Goal: Information Seeking & Learning: Check status

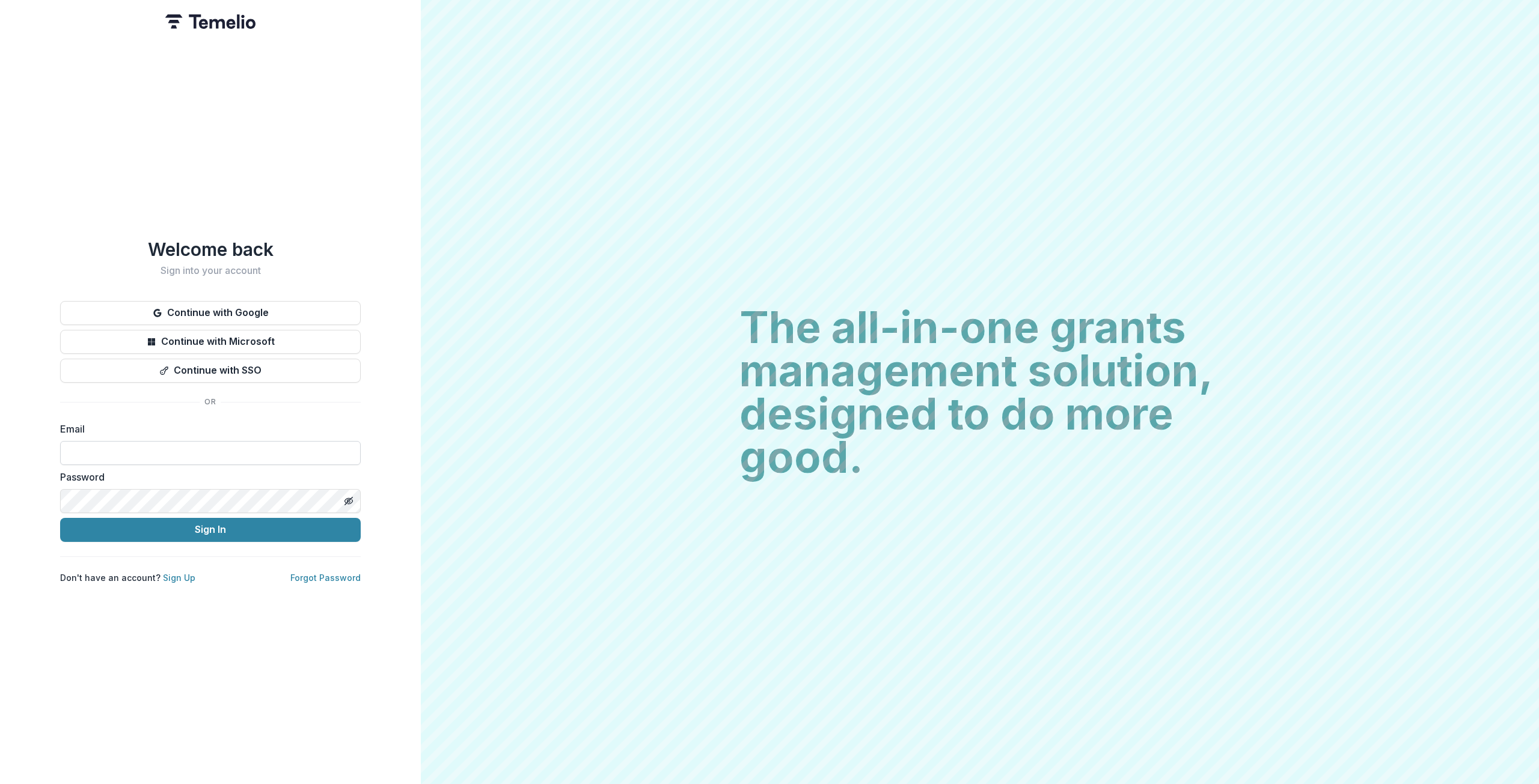
click at [127, 441] on input at bounding box center [211, 453] width 301 height 24
type input "**********"
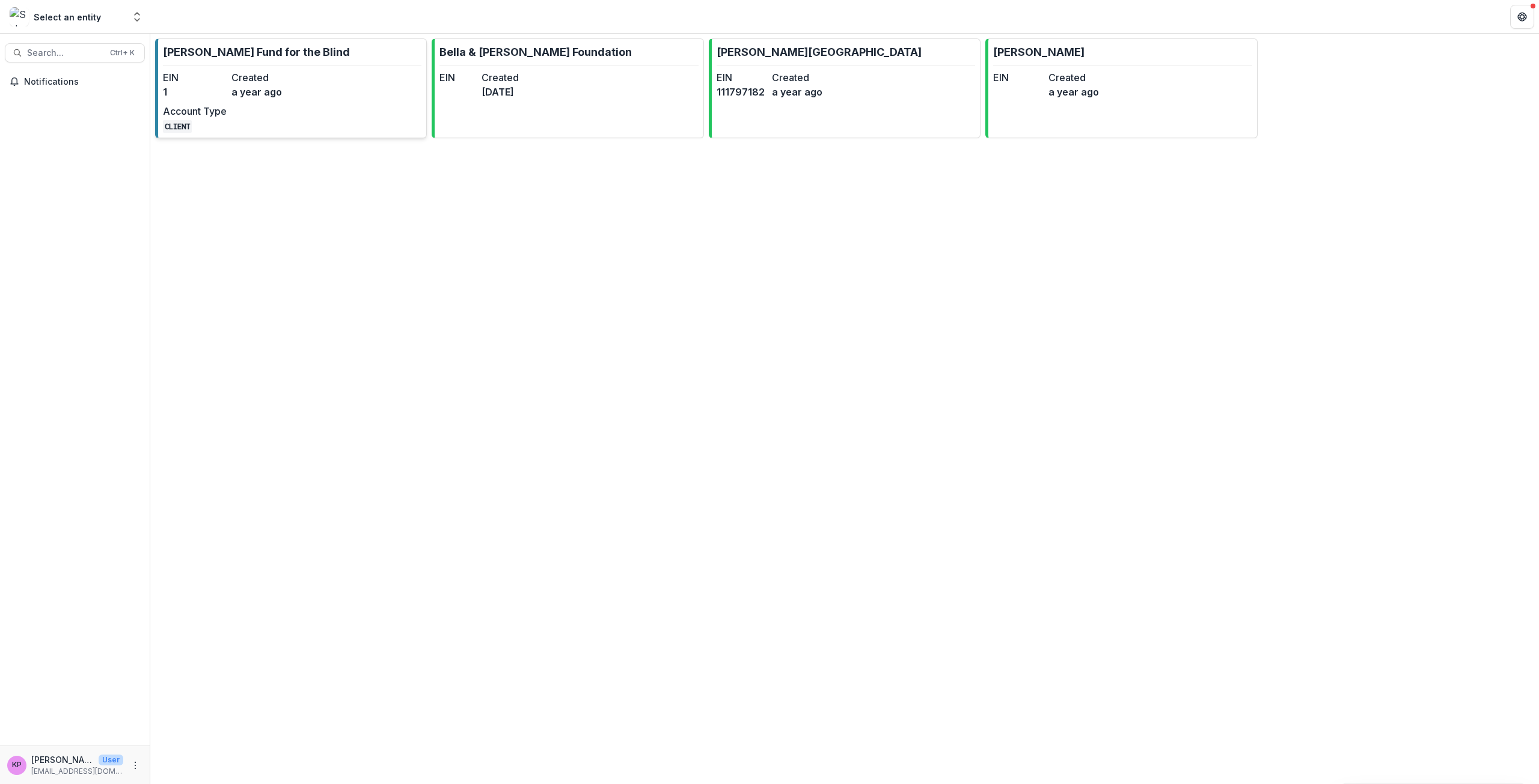
click at [342, 75] on link "[PERSON_NAME] Fund for the Blind EIN 1 Created a year ago Account Type CLIENT" at bounding box center [291, 88] width 272 height 100
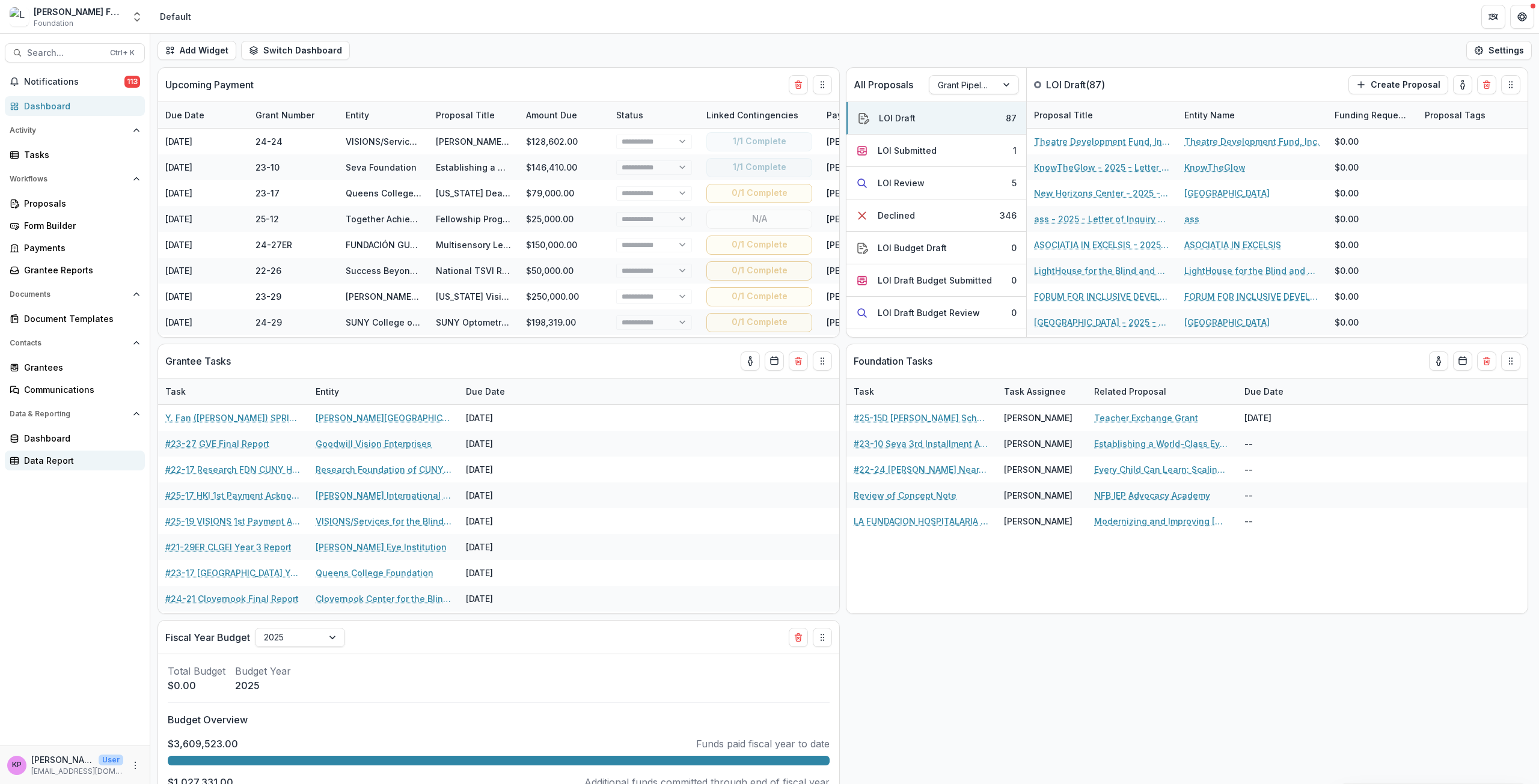
click at [49, 457] on div "Data Report" at bounding box center [80, 460] width 111 height 13
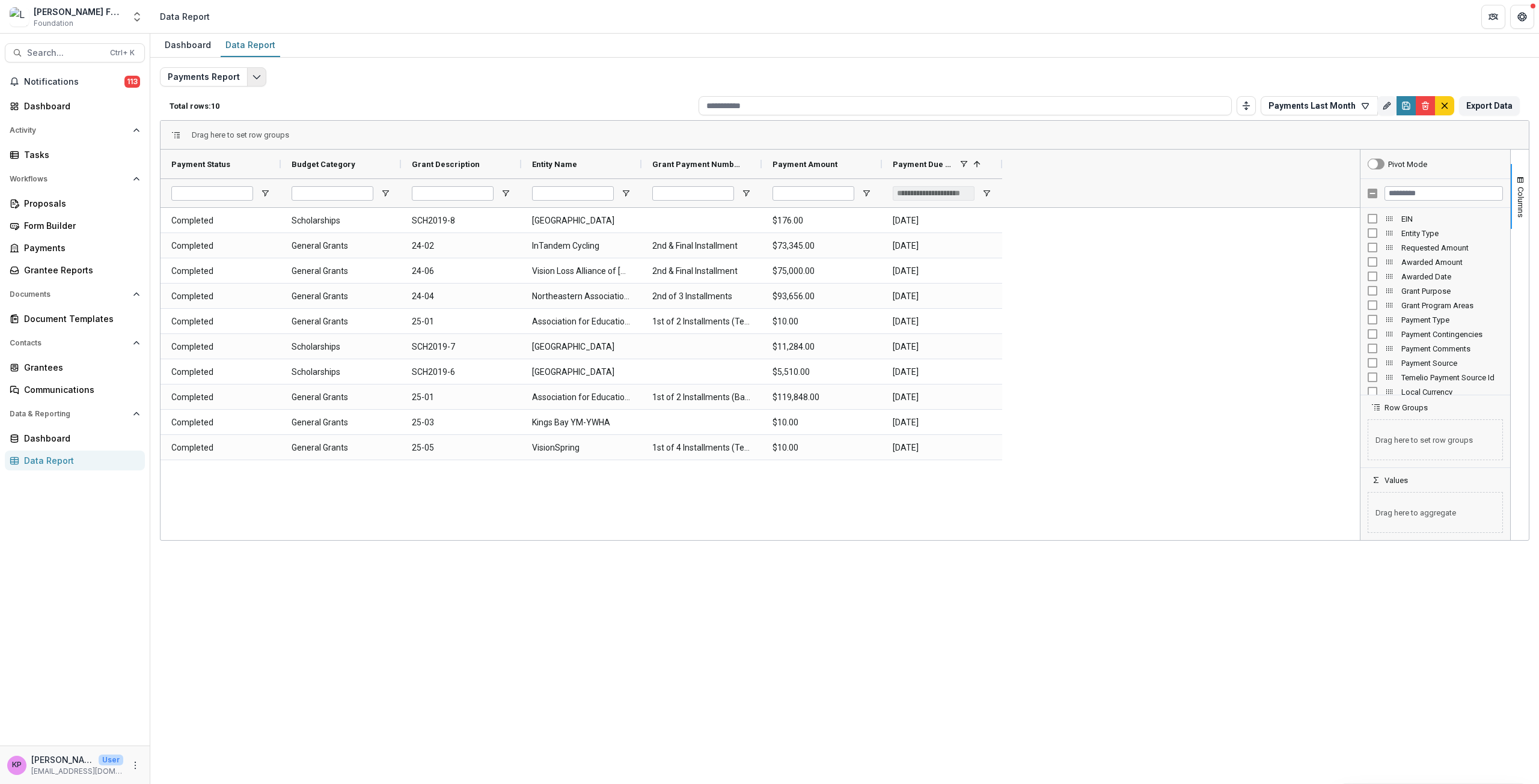
click at [258, 77] on icon "Edit selected report" at bounding box center [256, 77] width 10 height 10
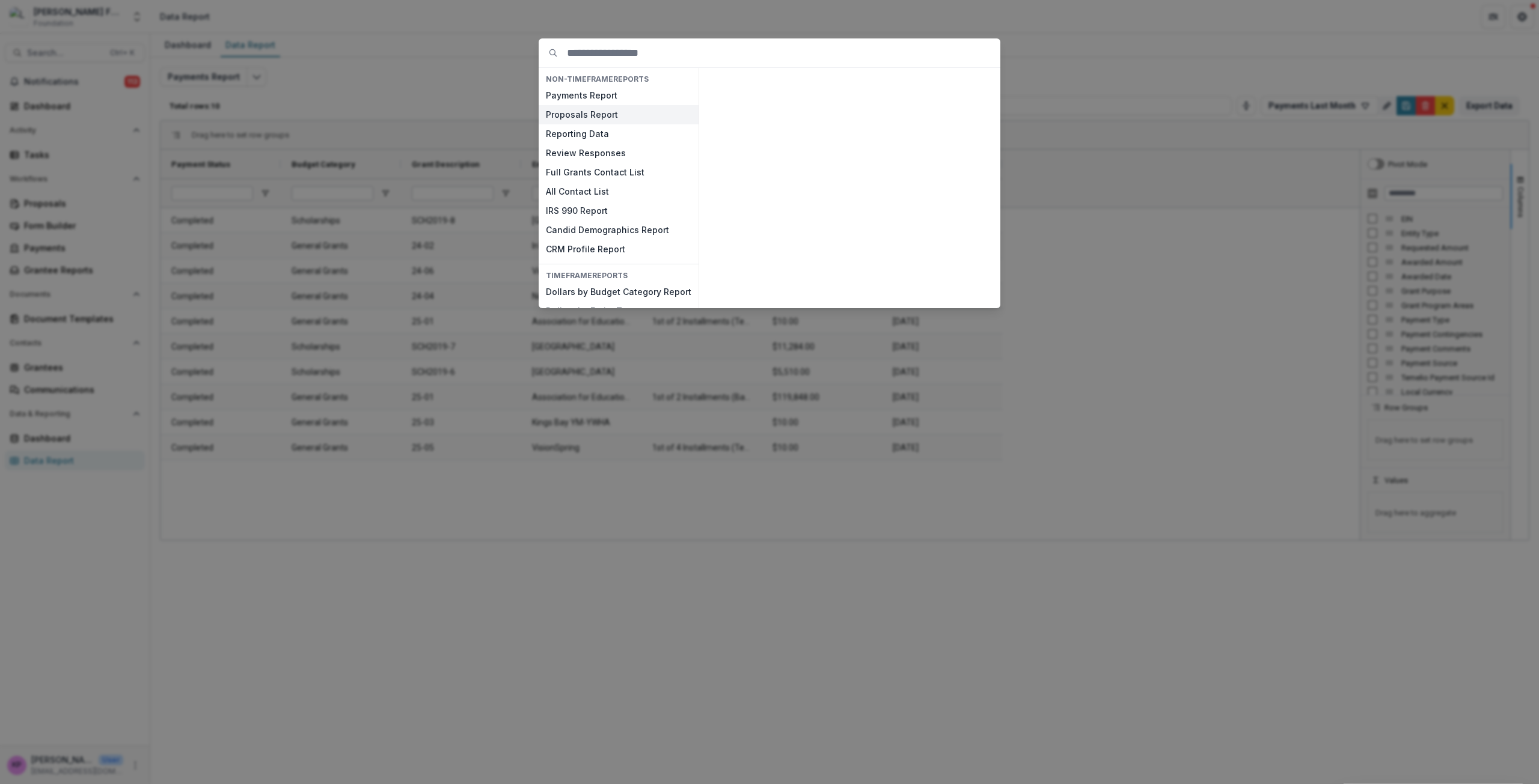
click at [626, 117] on button "Proposals Report" at bounding box center [618, 115] width 160 height 19
click at [975, 290] on button "View" at bounding box center [970, 293] width 50 height 19
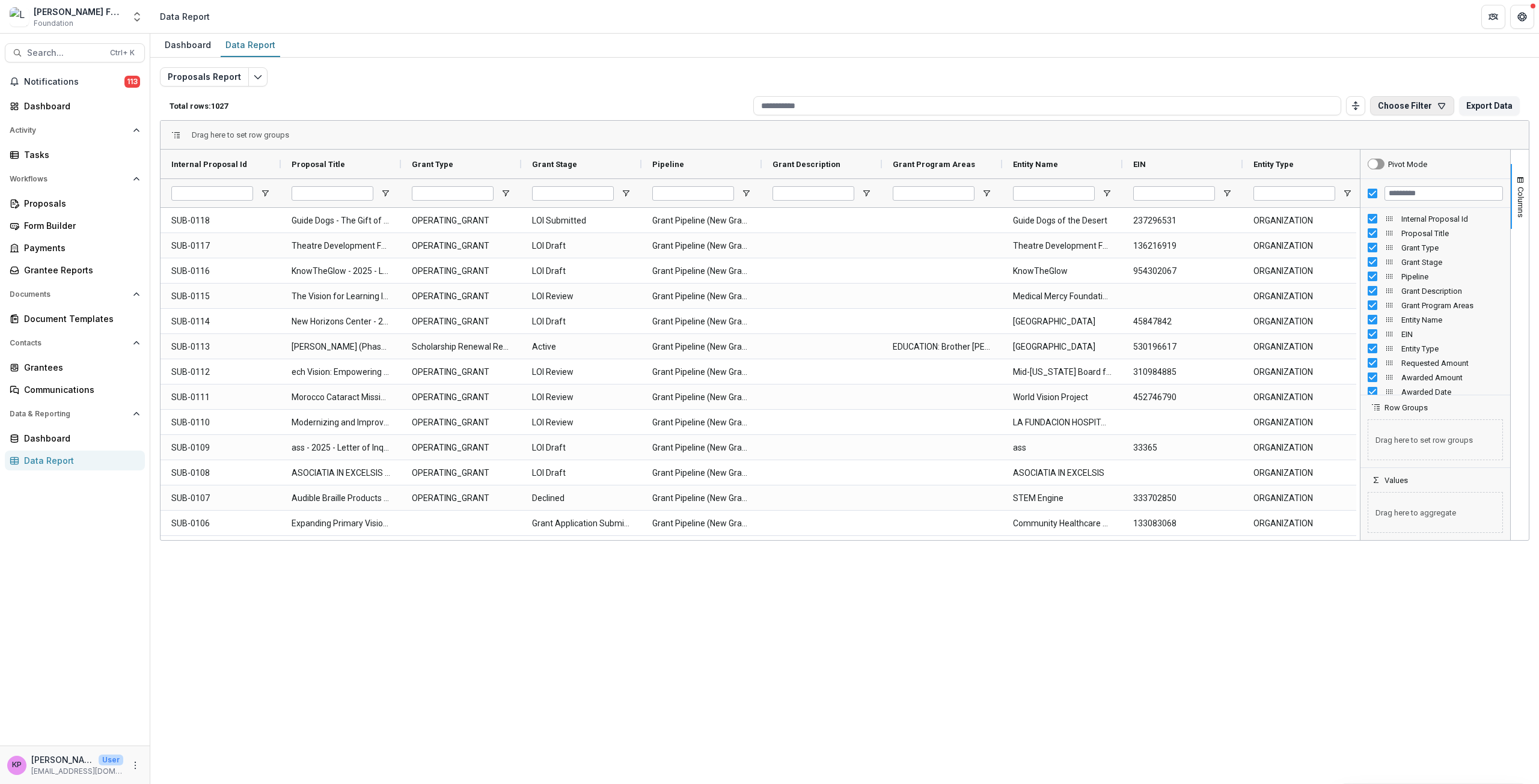
click at [1394, 99] on button "Choose Filter" at bounding box center [1412, 105] width 84 height 19
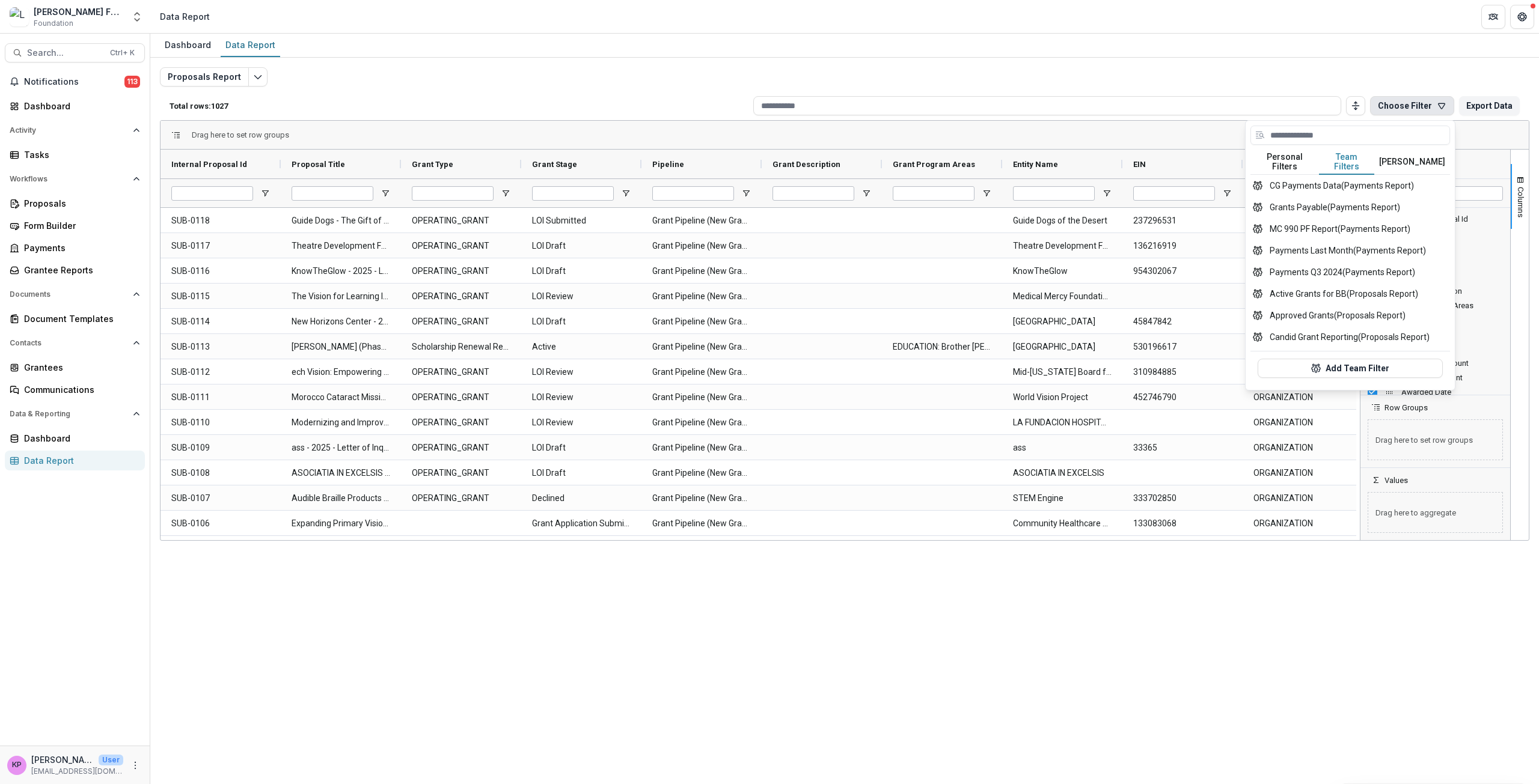
click at [1352, 161] on button "Team Filters" at bounding box center [1346, 162] width 55 height 25
click at [1317, 289] on button "Active Grants for BB (Proposals Report)" at bounding box center [1350, 293] width 199 height 22
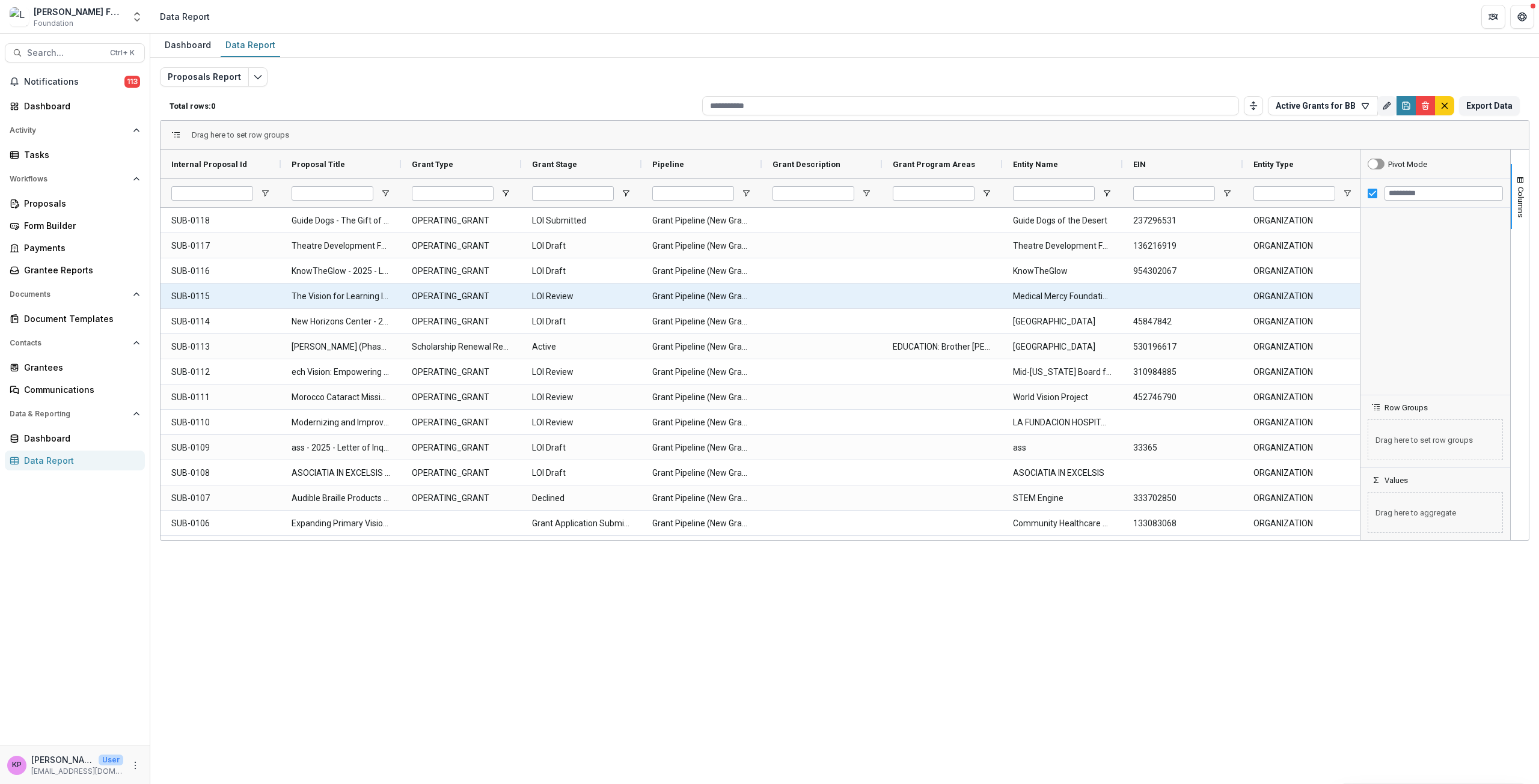
type input "**********"
type input "******"
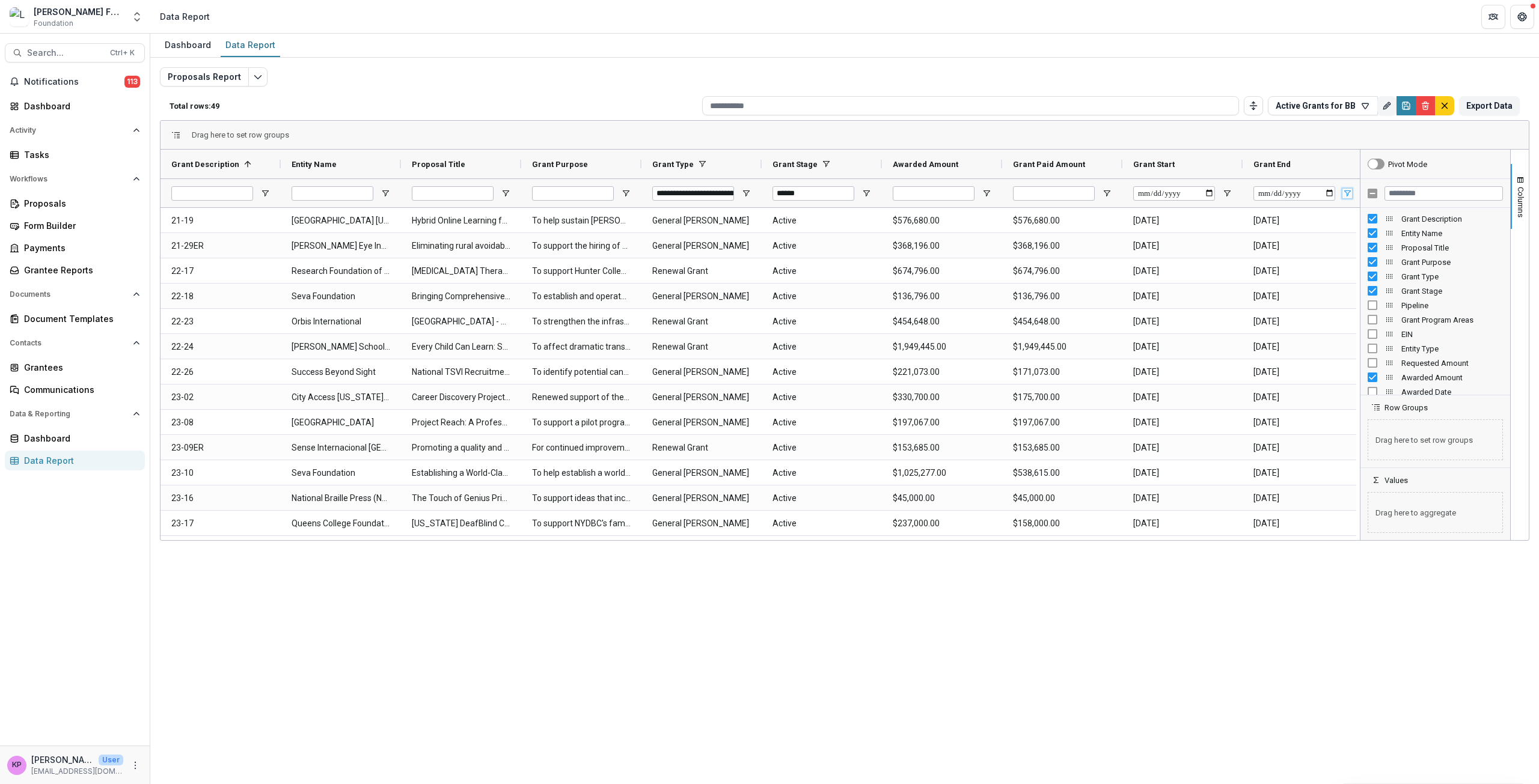
click at [1346, 191] on span "Open Filter Menu" at bounding box center [1347, 193] width 10 height 10
click at [1293, 168] on div "Grant End" at bounding box center [1298, 164] width 89 height 23
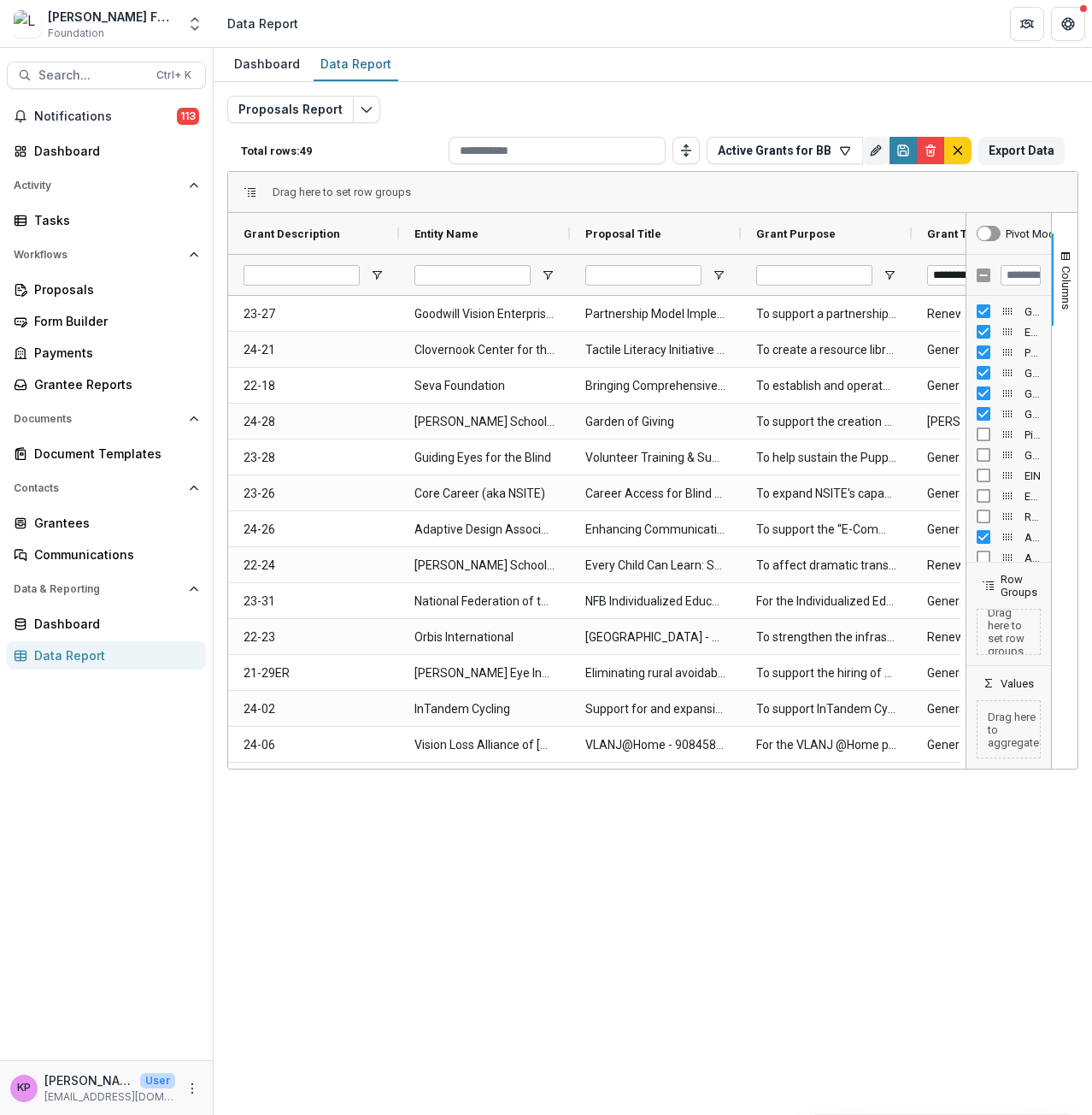
drag, startPoint x: 837, startPoint y: 456, endPoint x: 1048, endPoint y: 441, distance: 211.5
click at [1048, 441] on div "Pivot Mode Grant Description Entity Name Proposal Title Grant Purpose Grant Type" at bounding box center [1009, 491] width 86 height 556
click at [1074, 262] on button "Columns" at bounding box center [1065, 280] width 25 height 92
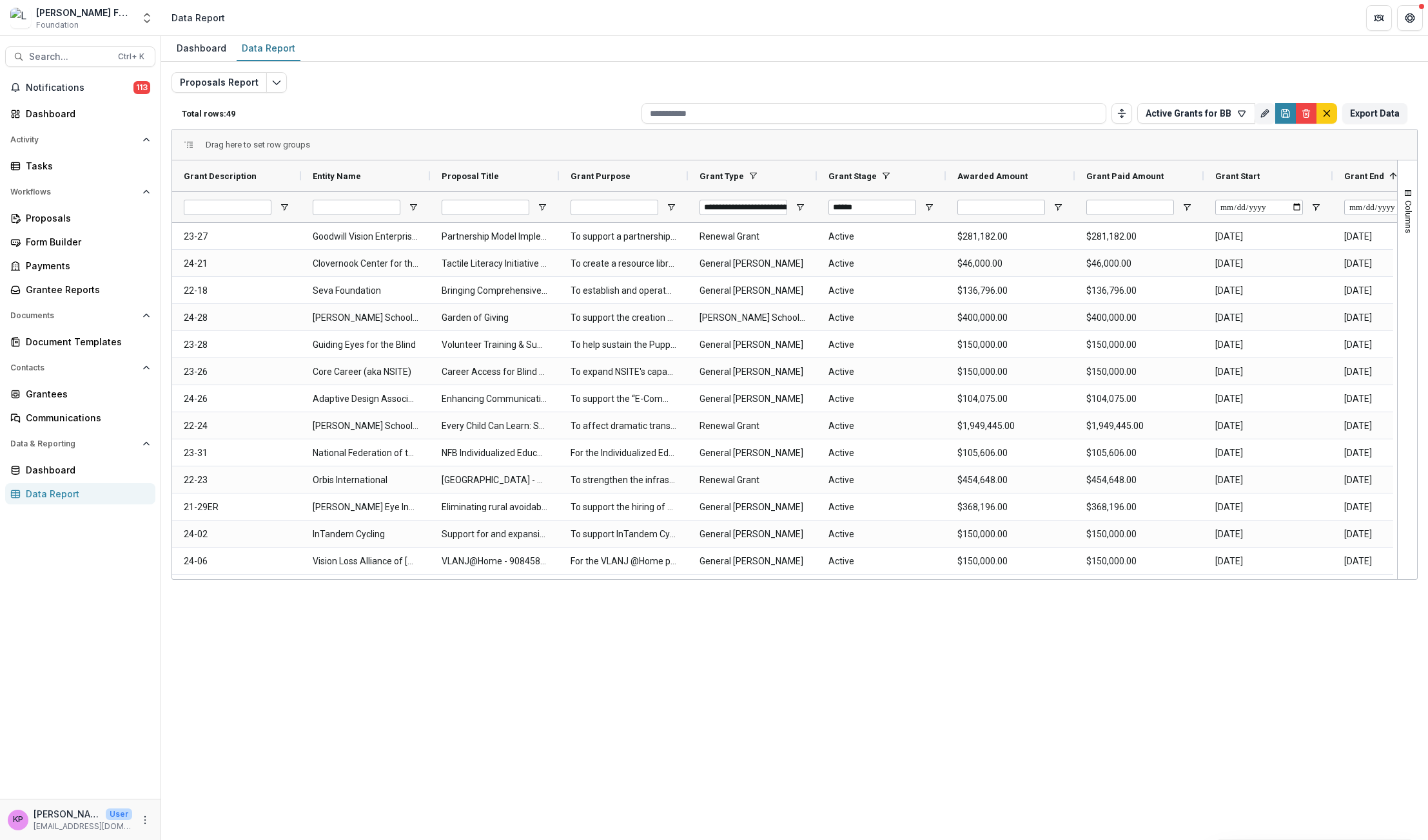
click at [386, 638] on div "Dashboard Data Report Proposals Report Total rows: 49 Active Grants for BB Pers…" at bounding box center [794, 438] width 1267 height 804
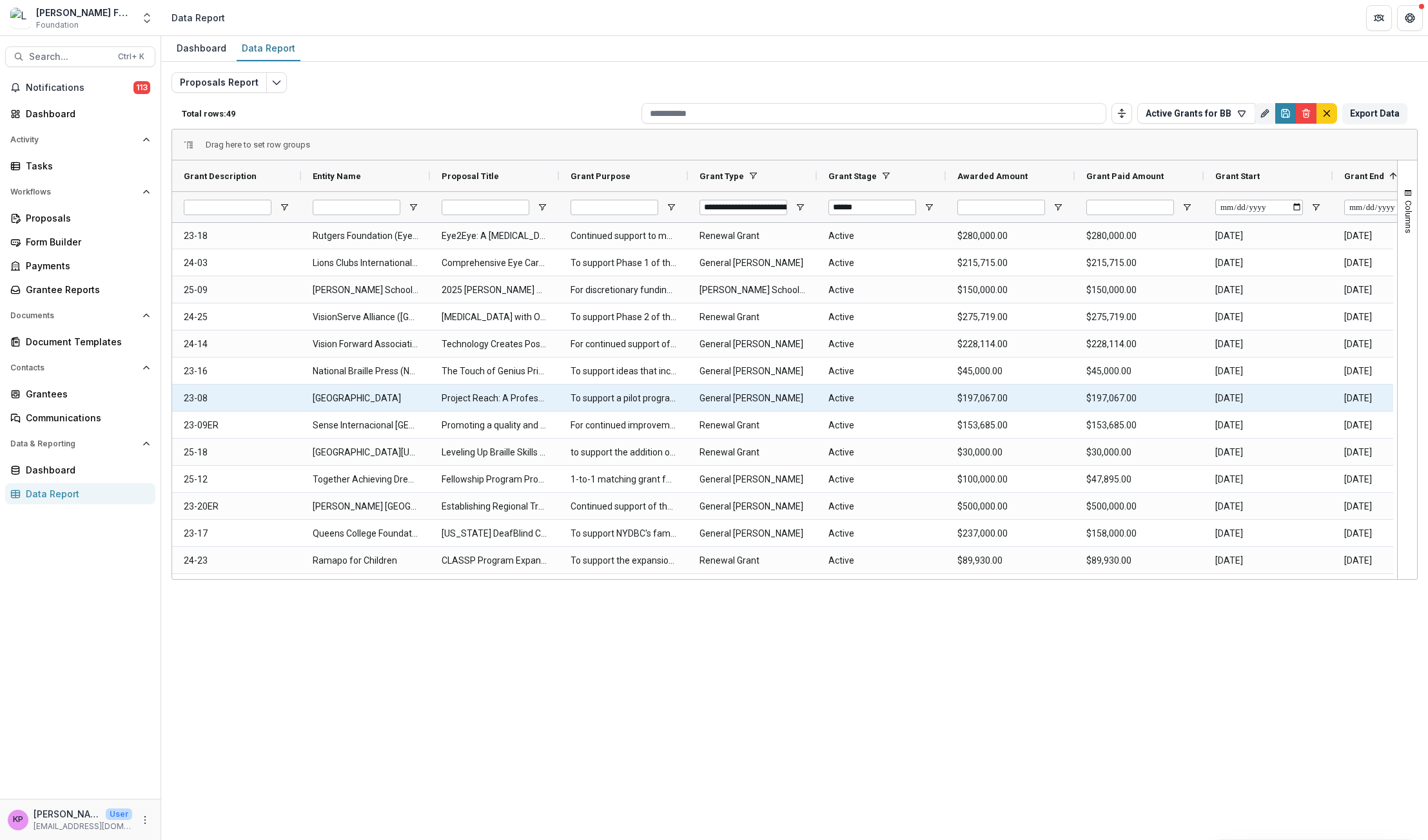
scroll to position [322, 0]
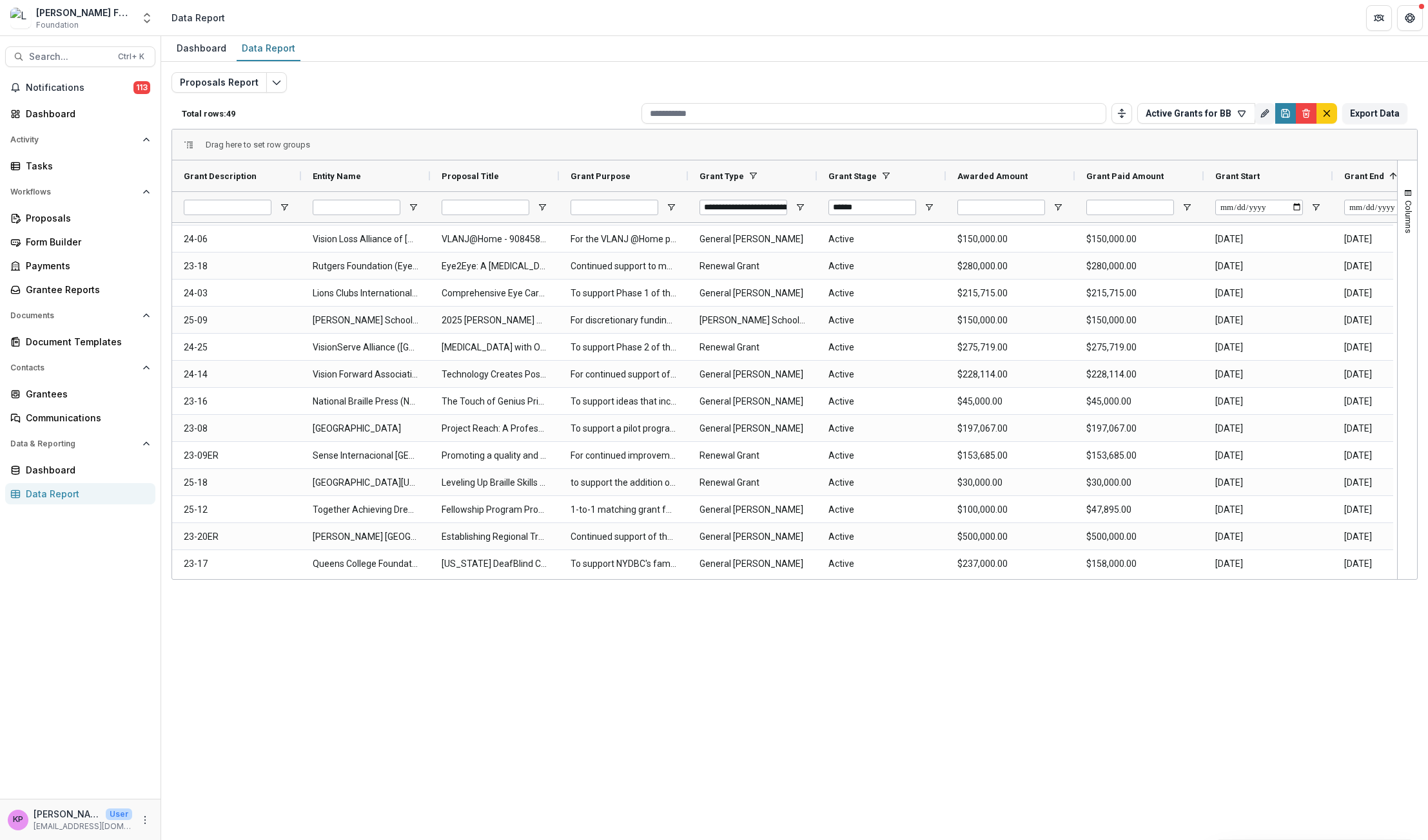
click at [577, 613] on div "Dashboard Data Report Proposals Report Total rows: 49 Active Grants for BB Pers…" at bounding box center [794, 438] width 1267 height 804
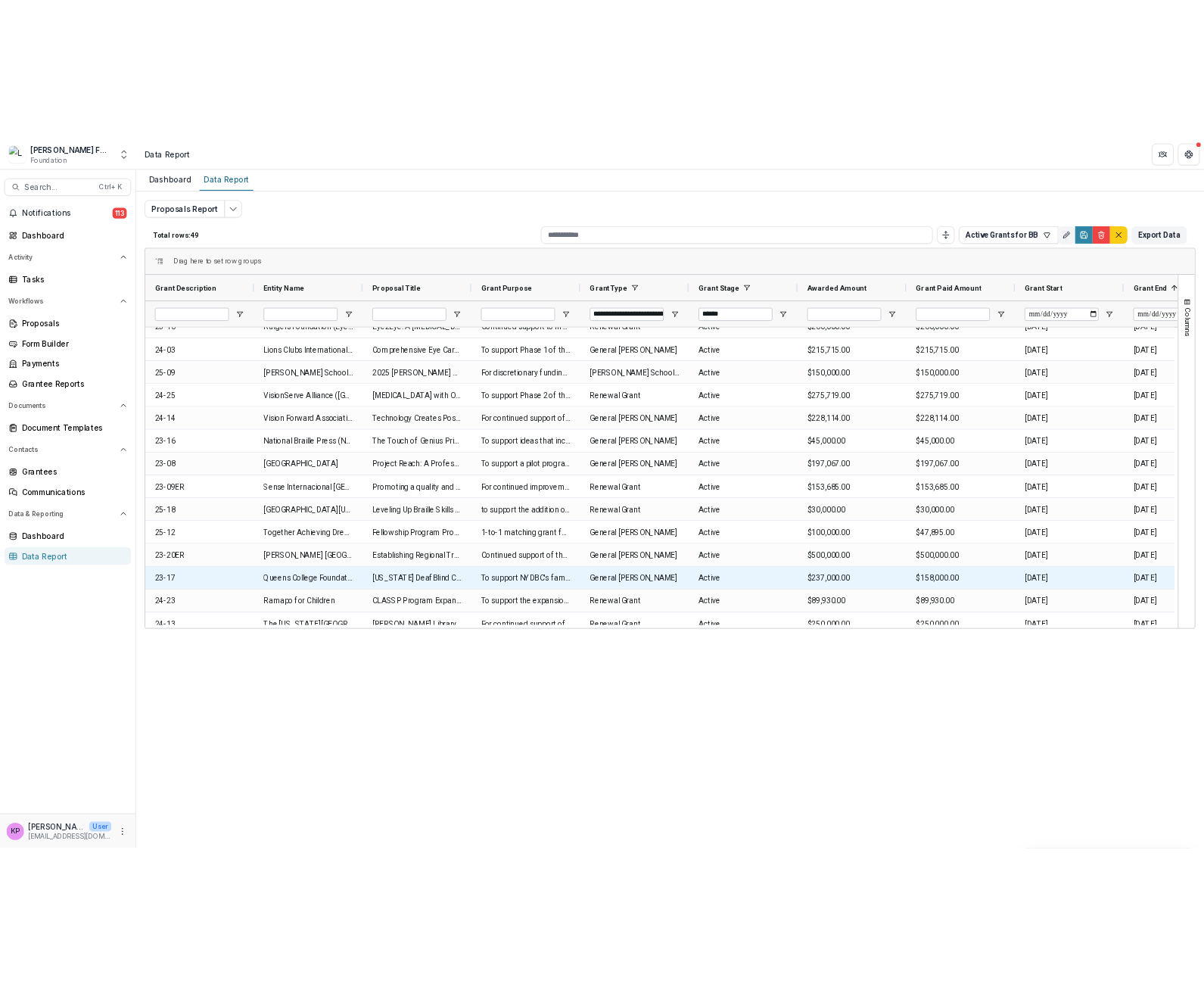
scroll to position [454, 0]
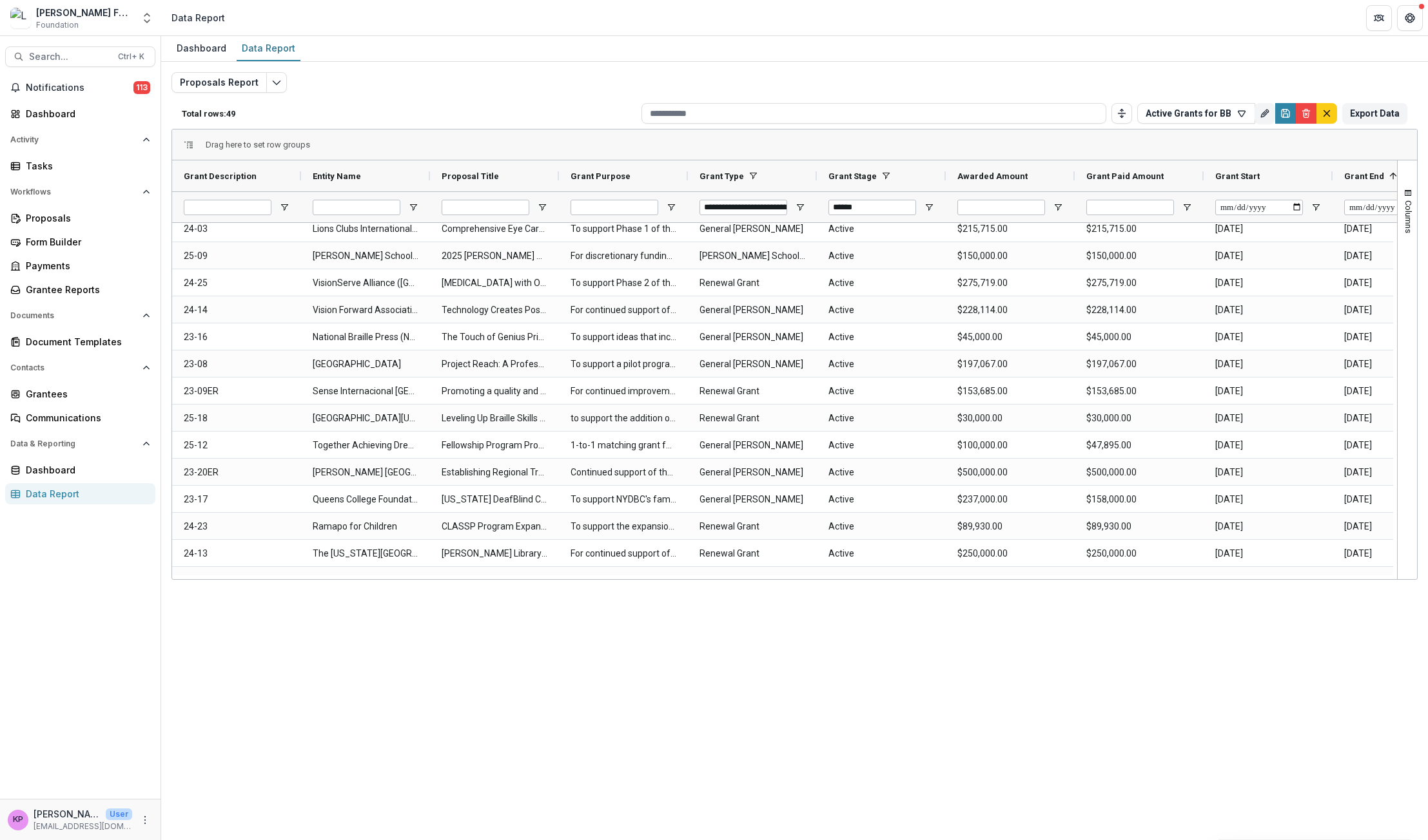
click at [306, 660] on div "Dashboard Data Report Proposals Report Total rows: 49 Active Grants for BB Pers…" at bounding box center [794, 438] width 1267 height 804
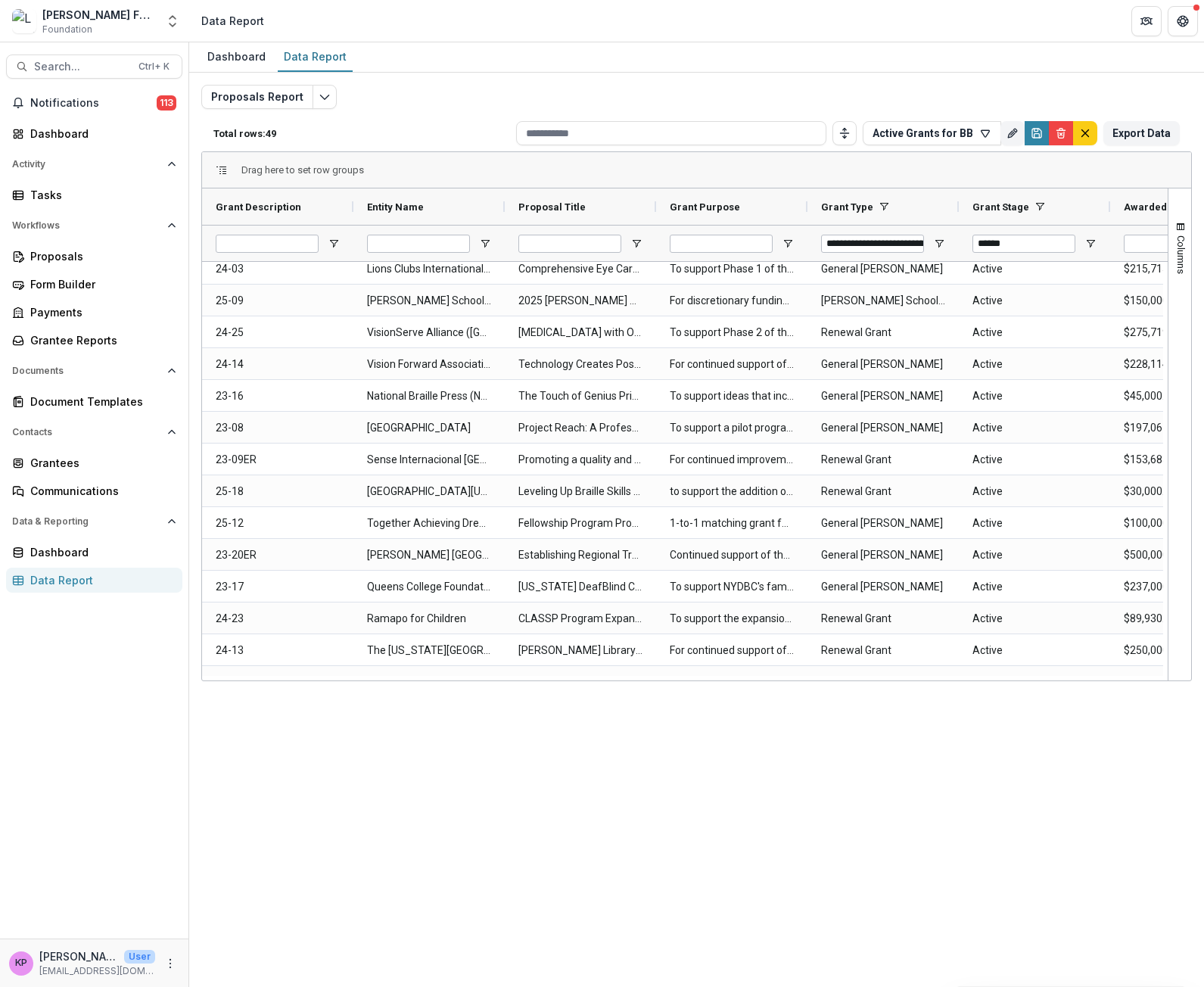
click at [392, 796] on div "Dashboard Data Report Proposals Report Total rows: 49 Active Grants for BB Pers…" at bounding box center [697, 515] width 1015 height 944
